Goal: Information Seeking & Learning: Learn about a topic

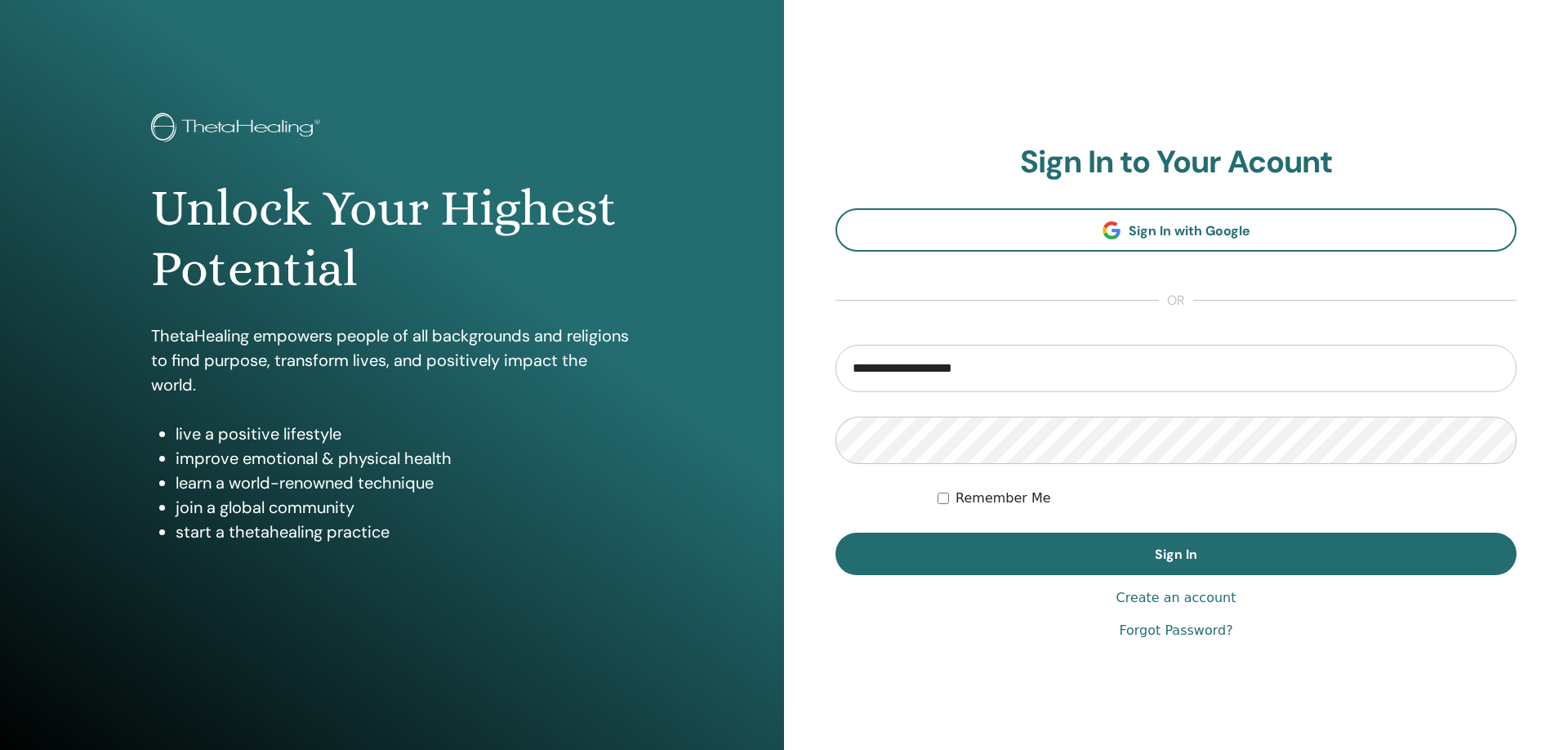
type input "**********"
click at [835, 533] on button "Sign In" at bounding box center [1175, 554] width 681 height 43
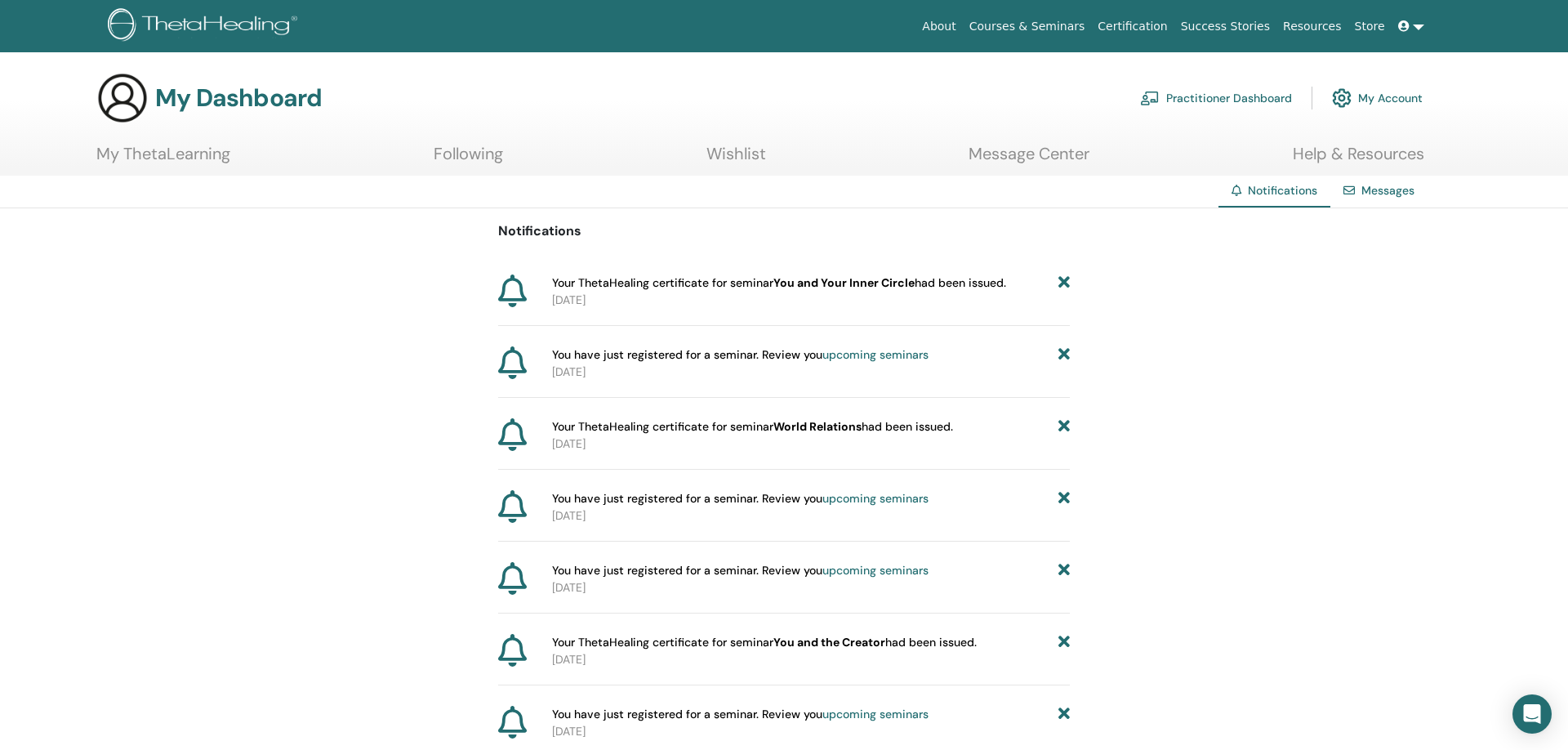
click at [513, 290] on icon at bounding box center [513, 291] width 29 height 32
click at [1004, 159] on link "Message Center" at bounding box center [1029, 159] width 121 height 32
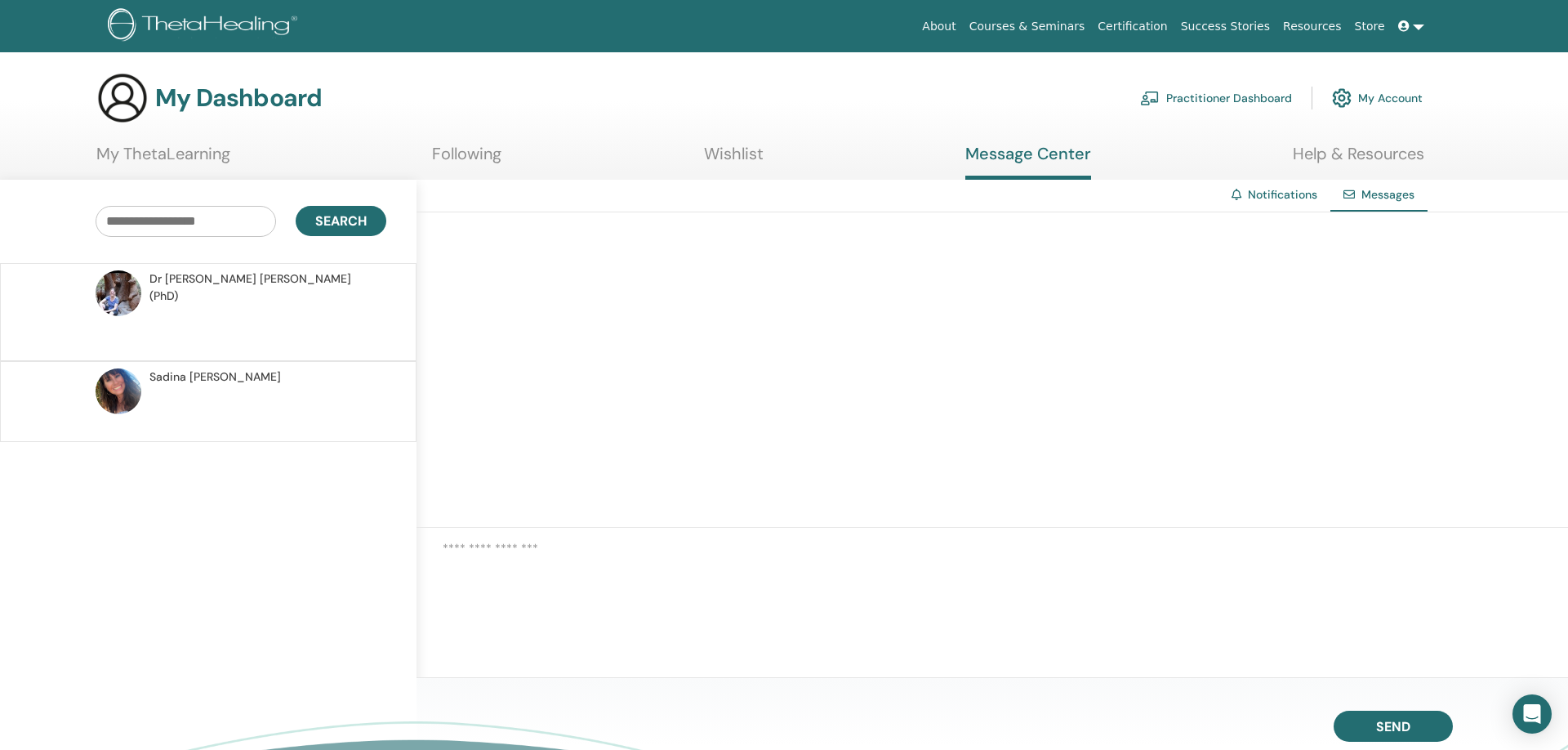
click at [758, 159] on link "Wishlist" at bounding box center [734, 159] width 60 height 32
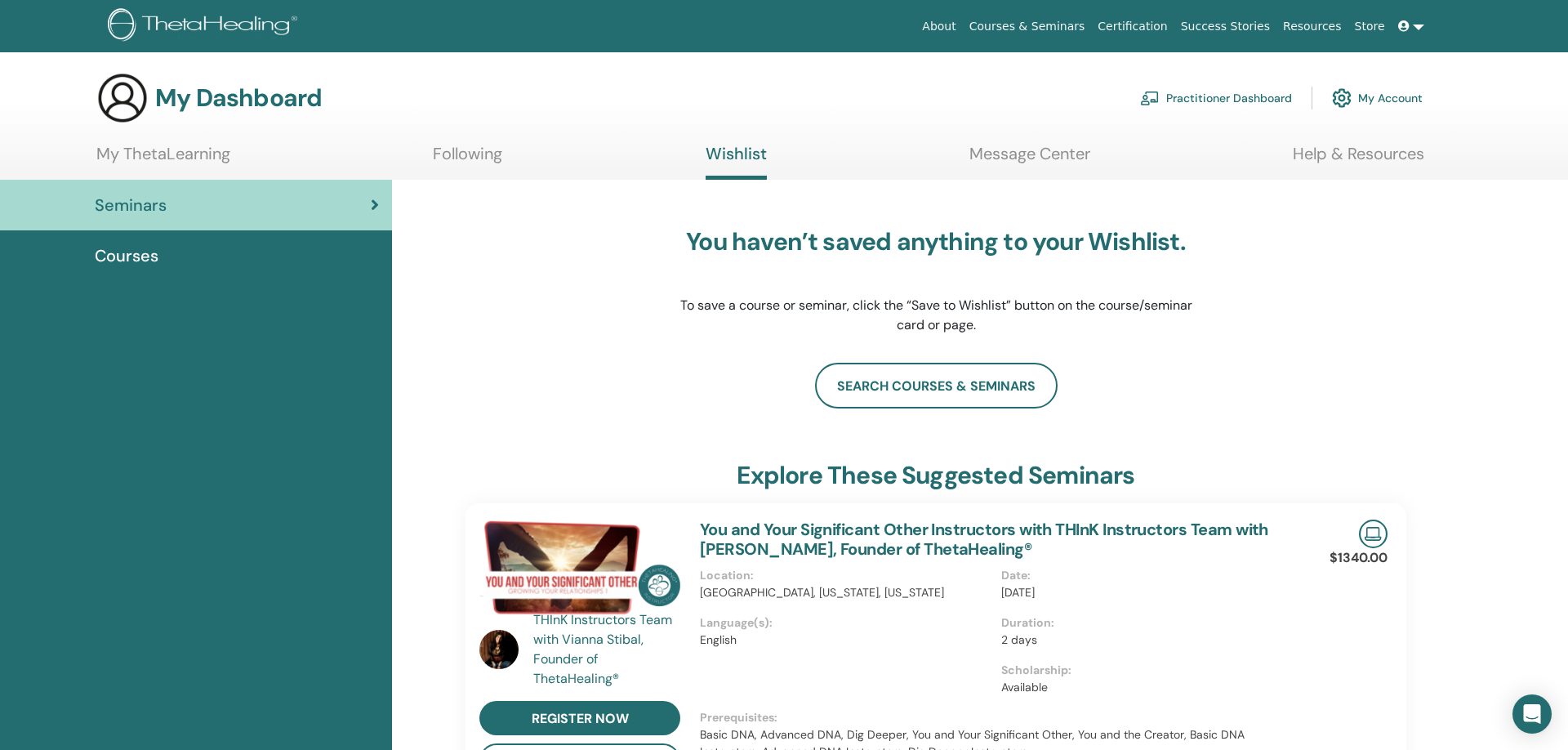
click at [479, 166] on link "Following" at bounding box center [467, 159] width 69 height 32
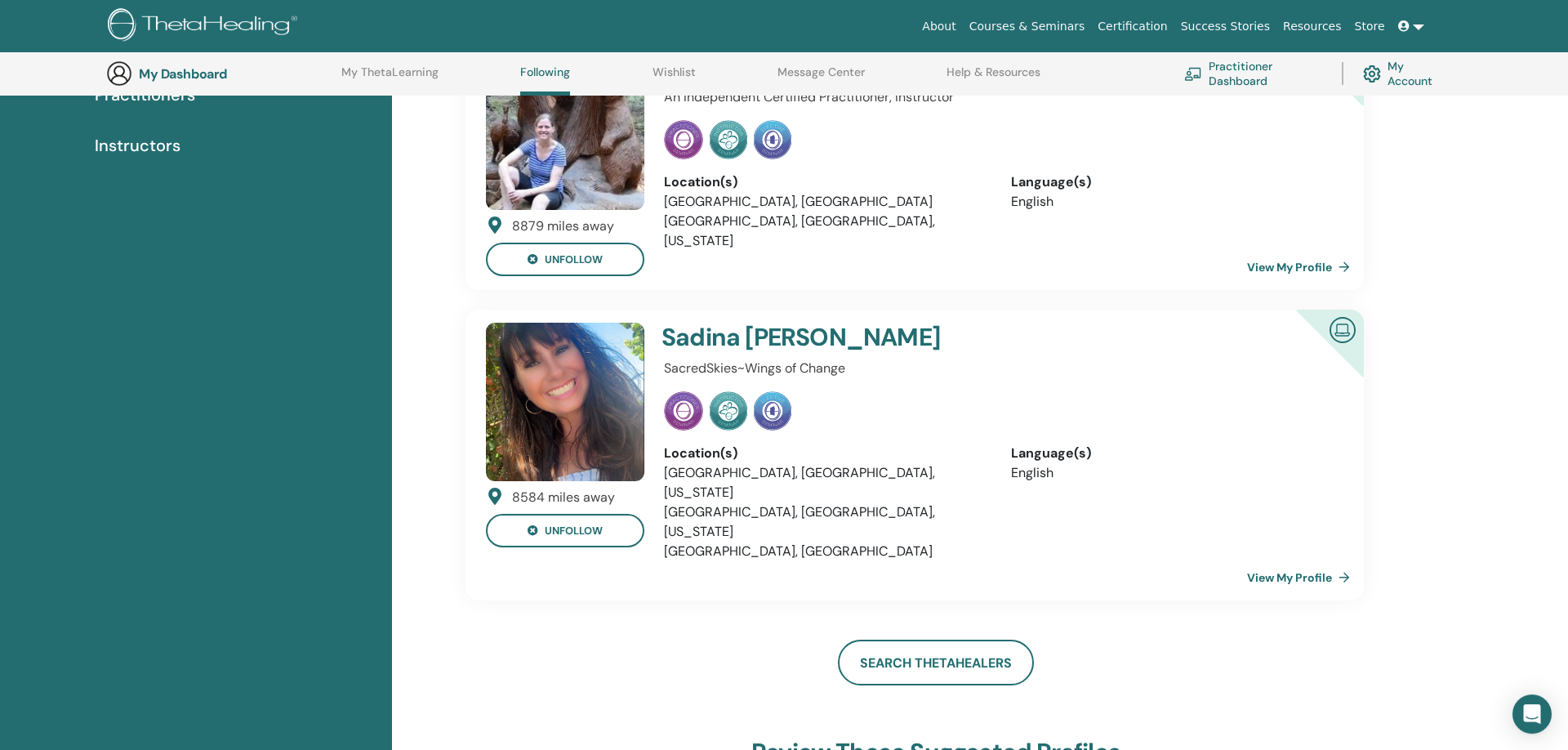
scroll to position [126, 0]
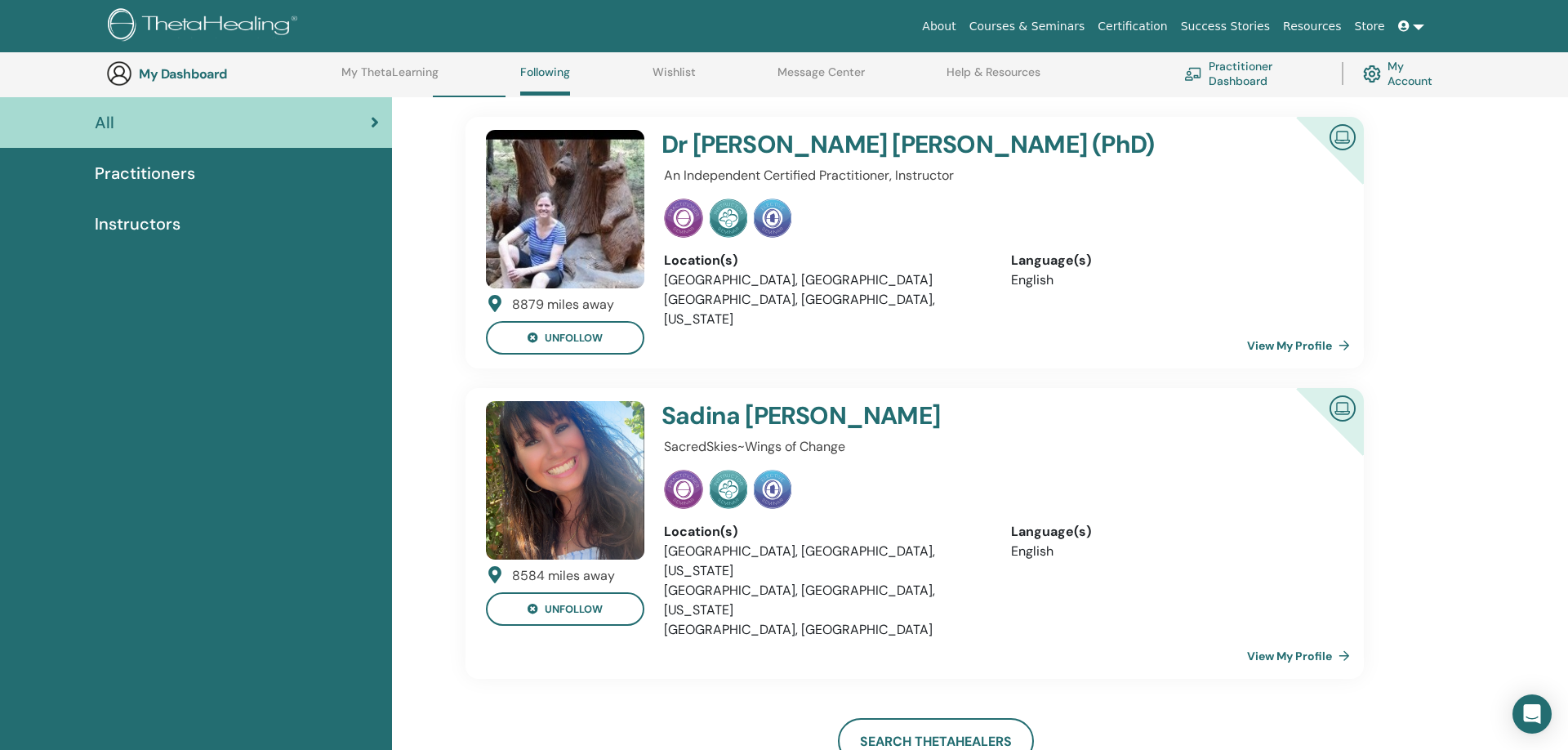
click at [1265, 346] on link "View My Profile" at bounding box center [1301, 345] width 109 height 32
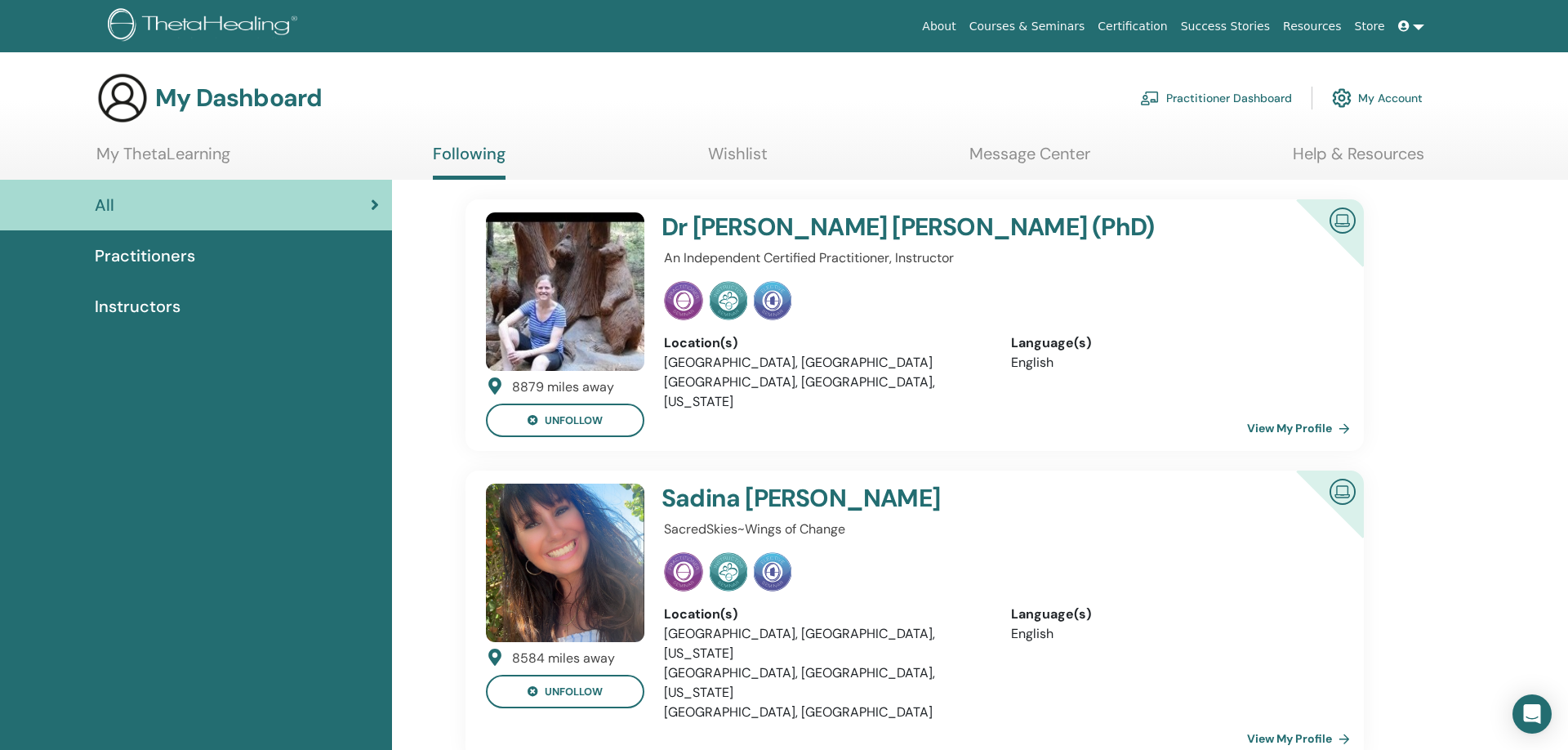
click at [1150, 26] on link "Certification" at bounding box center [1132, 26] width 83 height 30
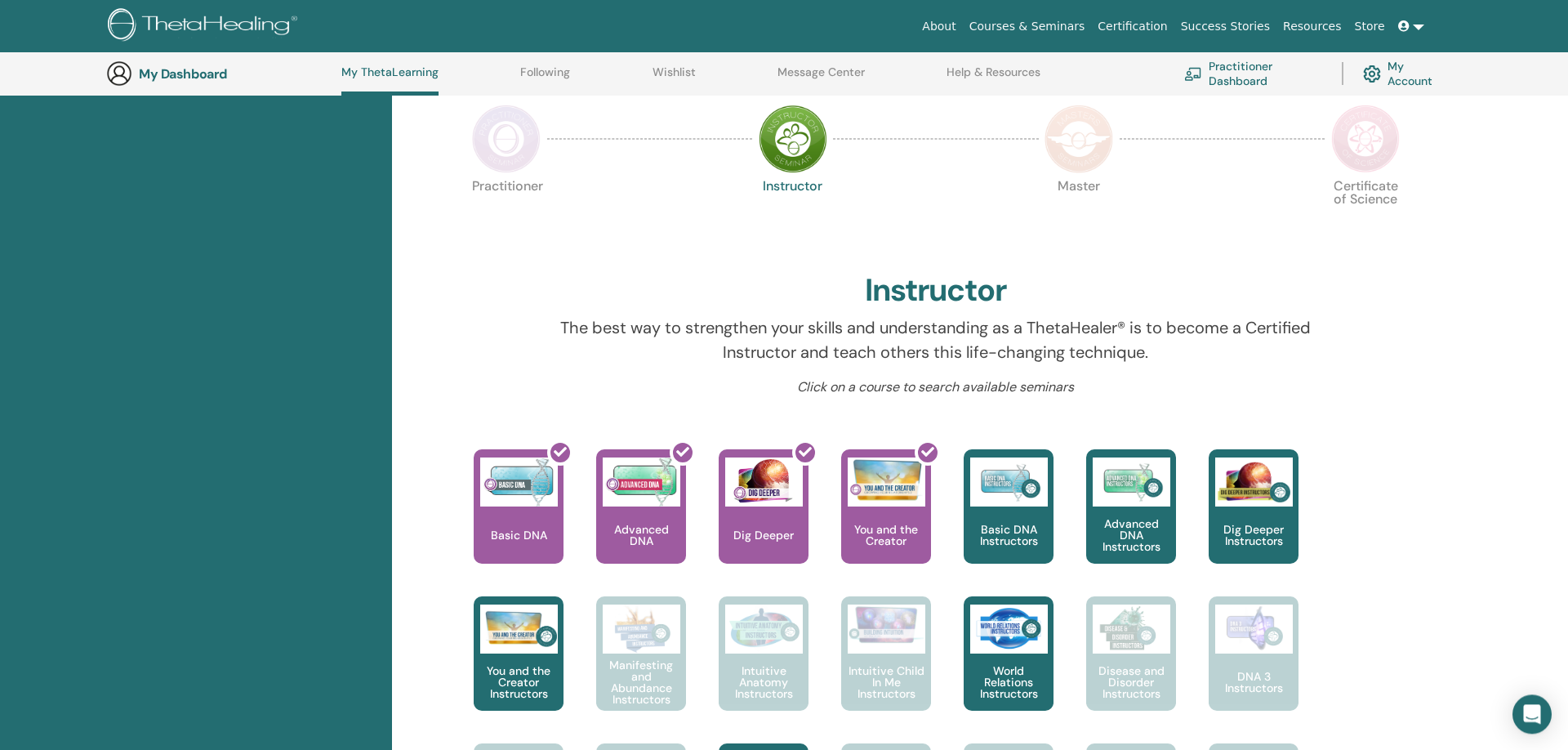
scroll to position [126, 0]
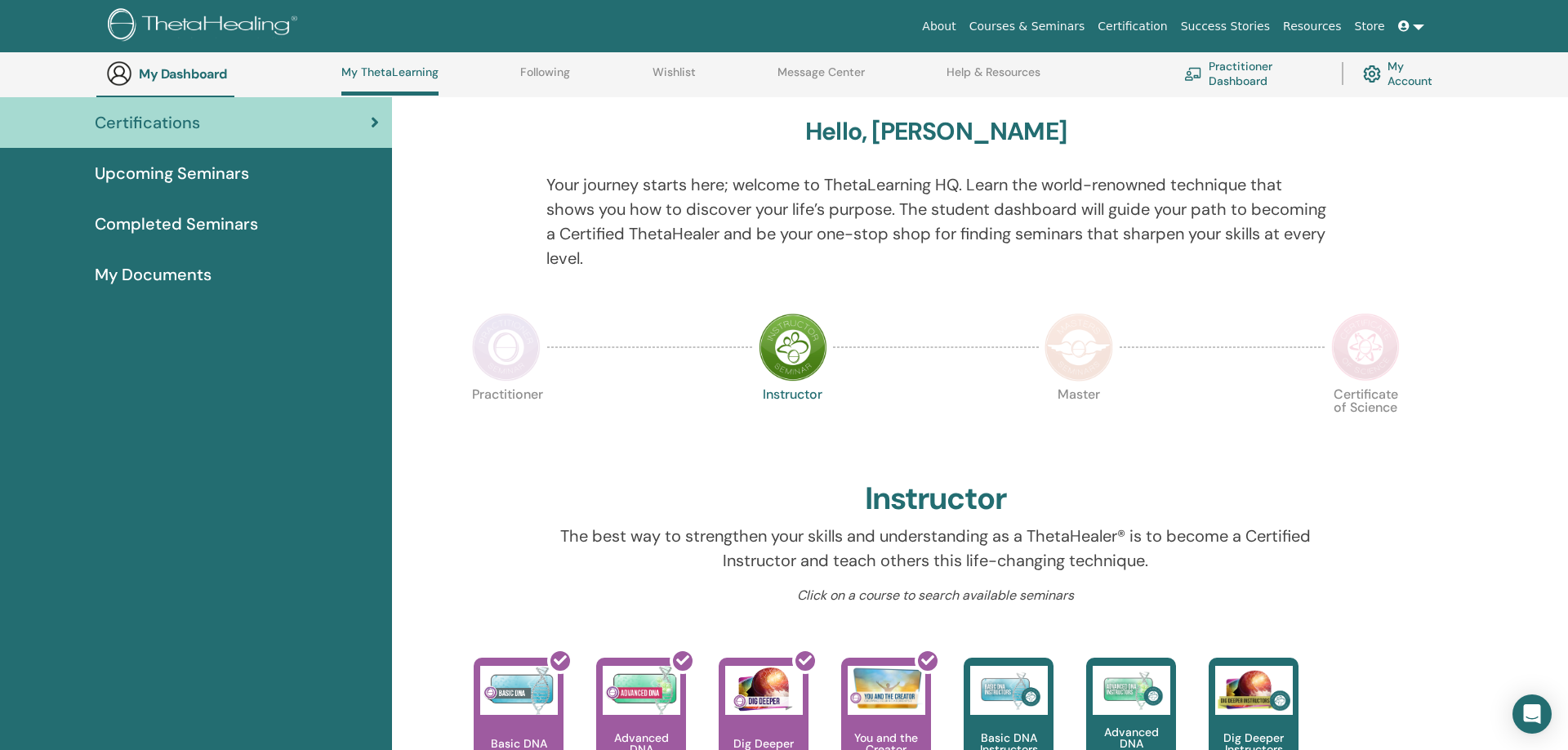
click at [511, 360] on img at bounding box center [506, 347] width 68 height 68
click at [502, 344] on img at bounding box center [506, 347] width 68 height 68
click at [505, 342] on img at bounding box center [506, 347] width 68 height 68
click at [510, 371] on img at bounding box center [506, 347] width 68 height 68
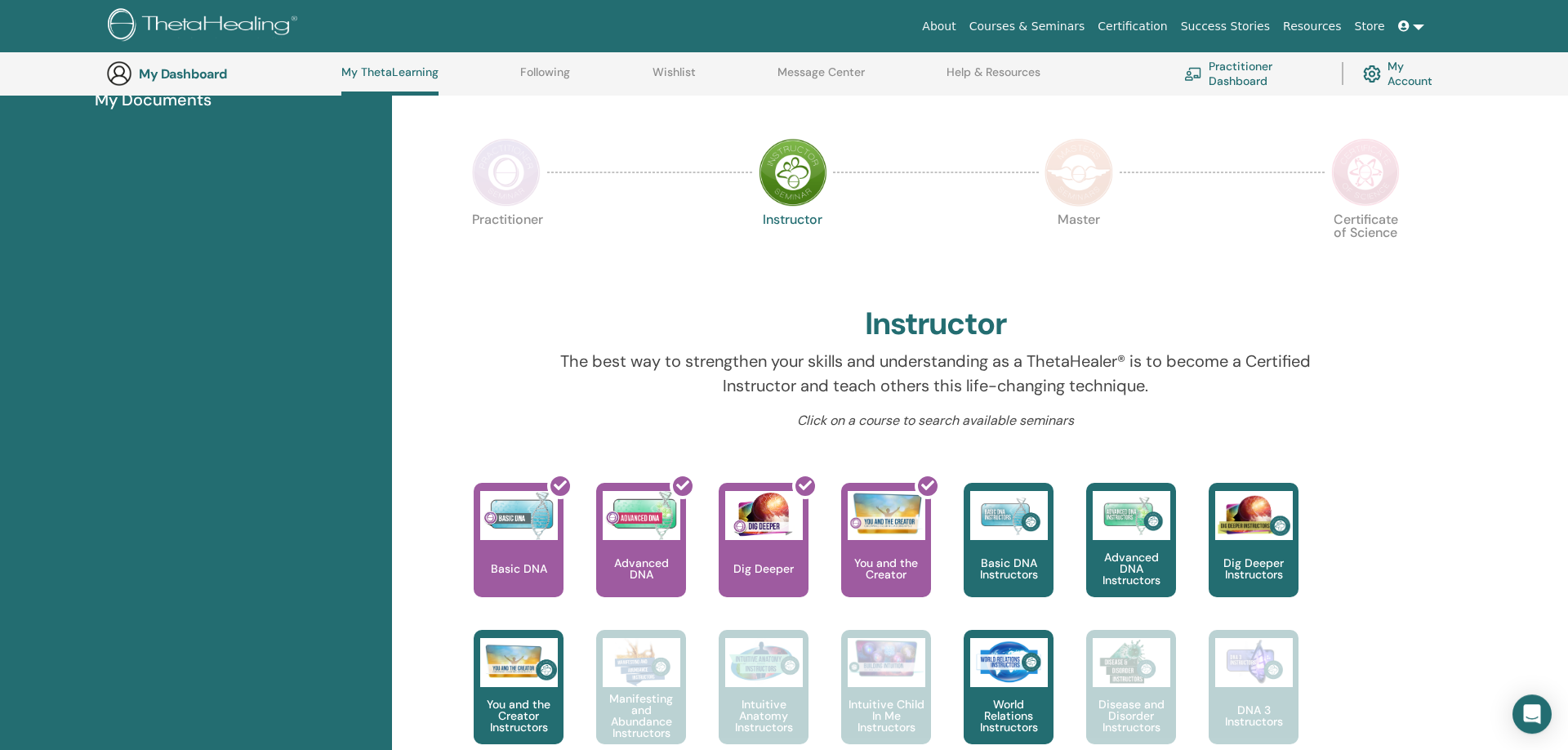
scroll to position [292, 0]
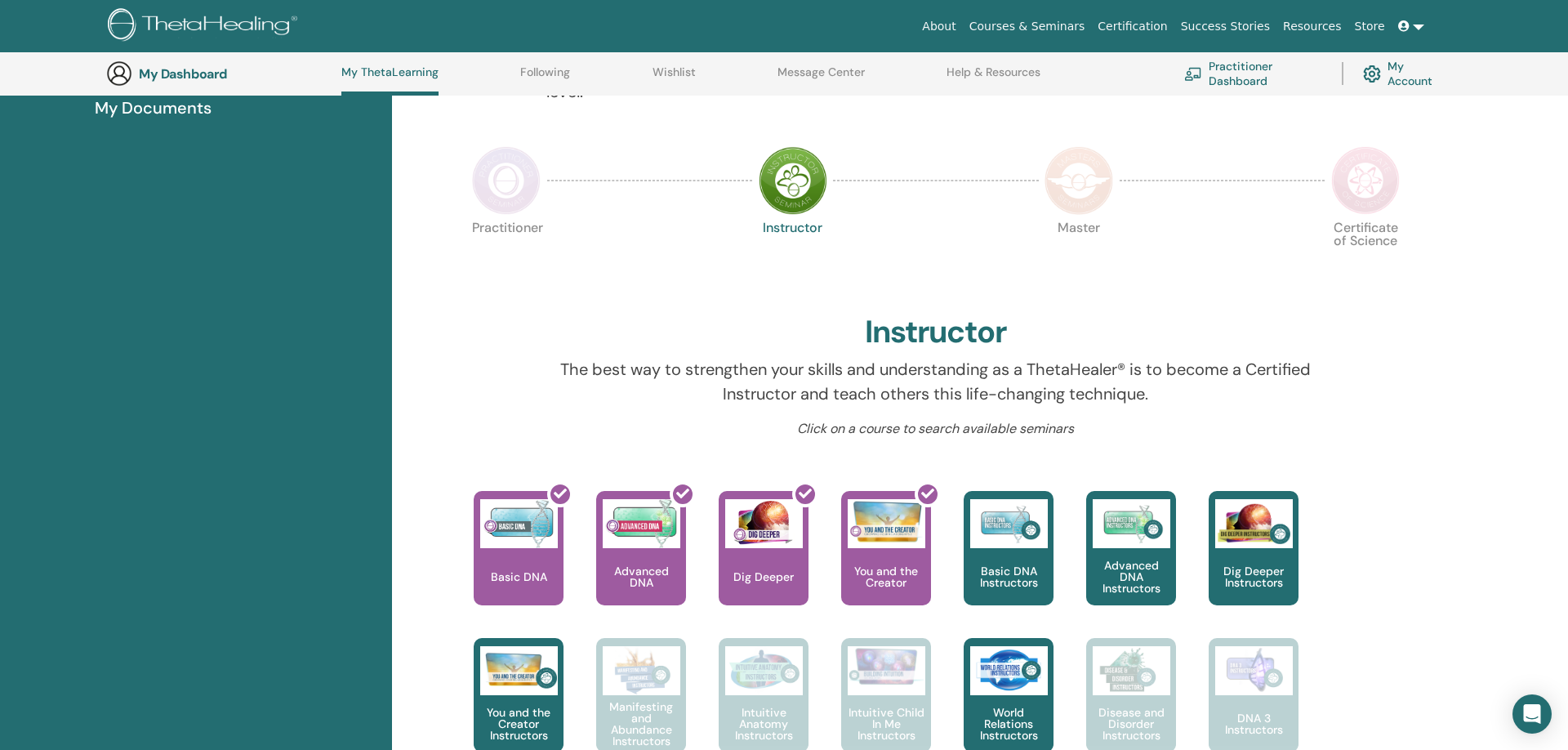
click at [943, 243] on div "Practitioner Instructor Master Certificate of Science" at bounding box center [936, 262] width 941 height 88
